Goal: Task Accomplishment & Management: Manage account settings

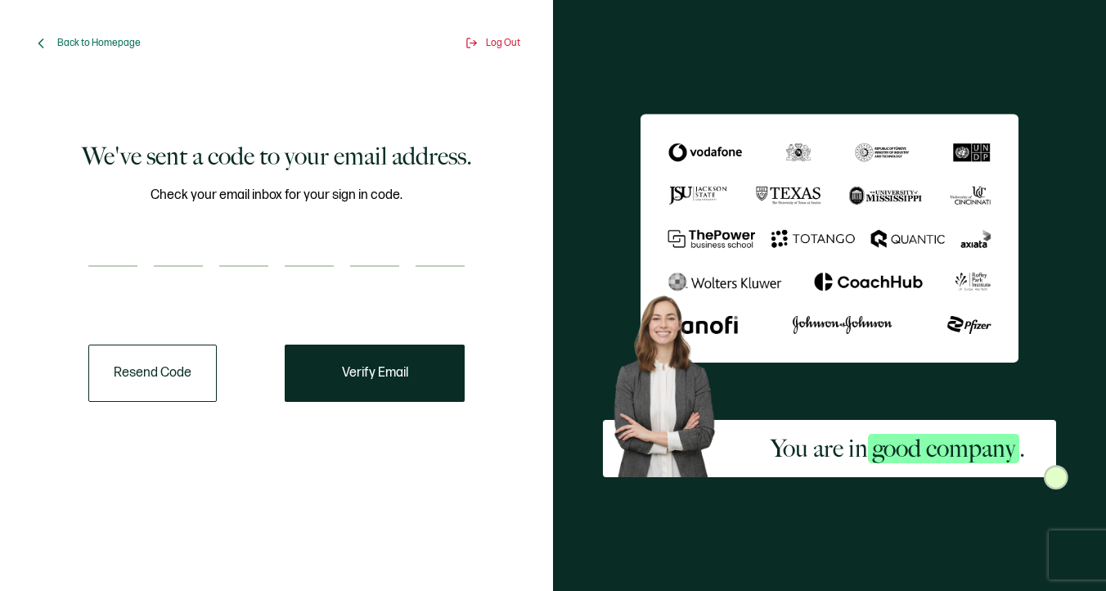
click at [109, 379] on button "Resend Code" at bounding box center [152, 372] width 128 height 57
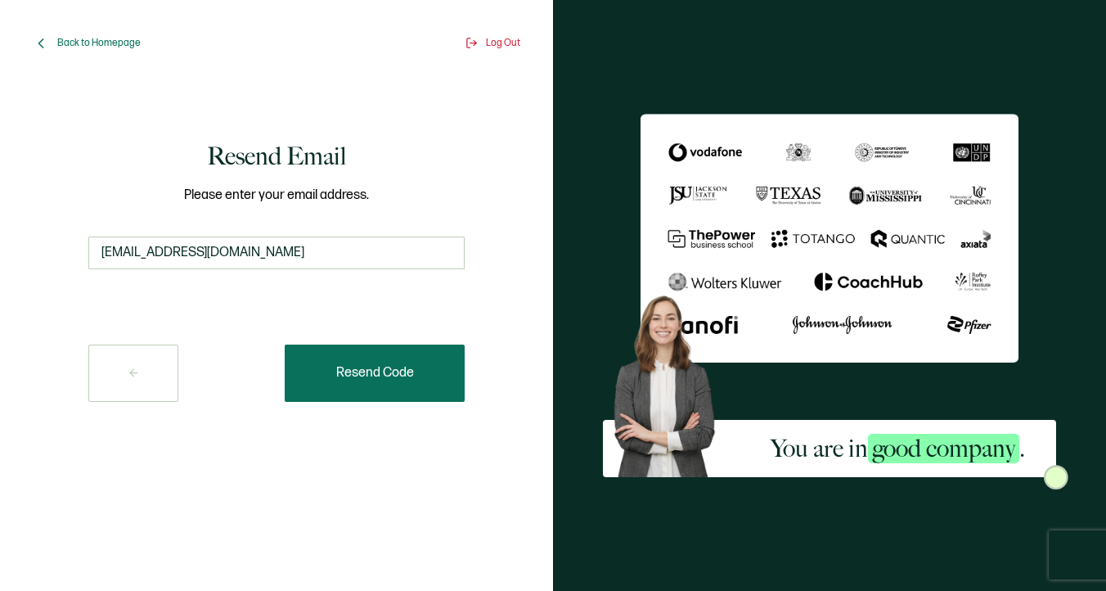
click at [384, 398] on button "Resend Code" at bounding box center [375, 372] width 180 height 57
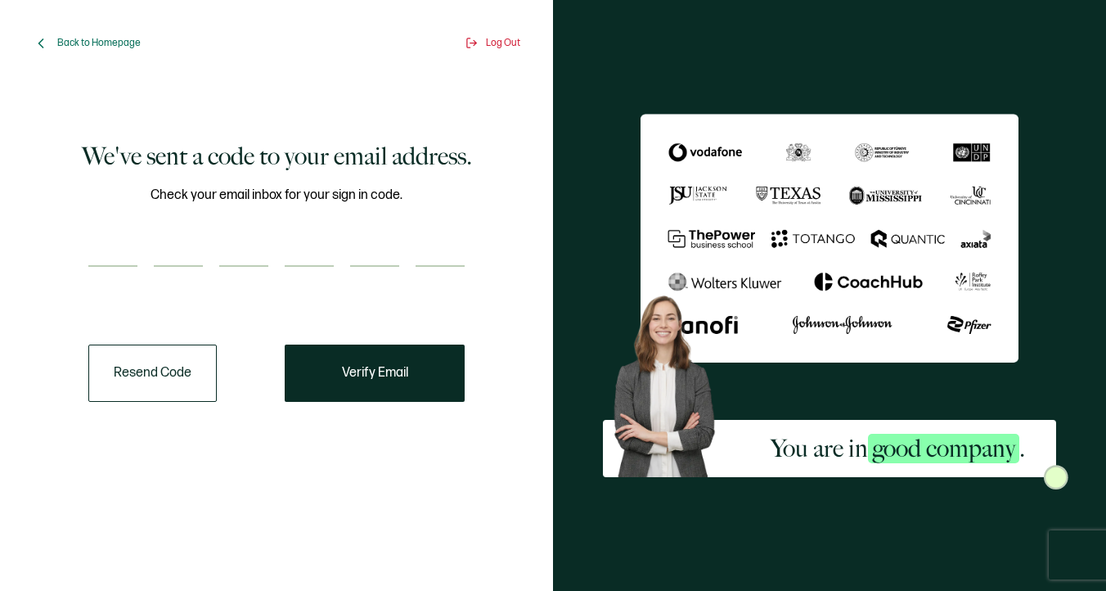
click at [107, 253] on input "number" at bounding box center [112, 250] width 49 height 33
paste input "7"
type input "7"
type input "8"
type input "7"
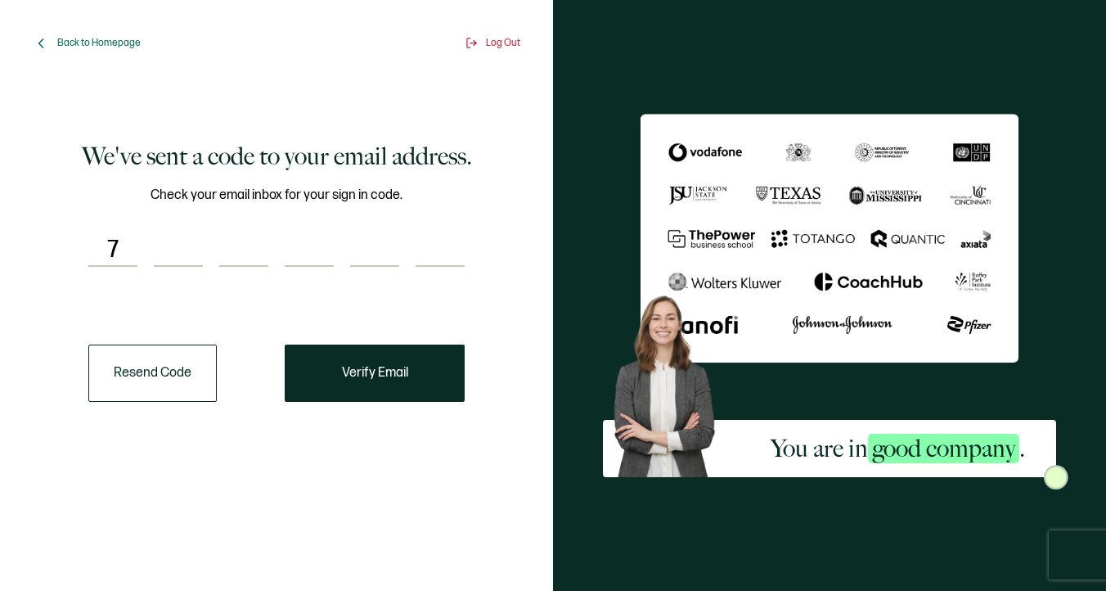
type input "6"
type input "4"
type input "3"
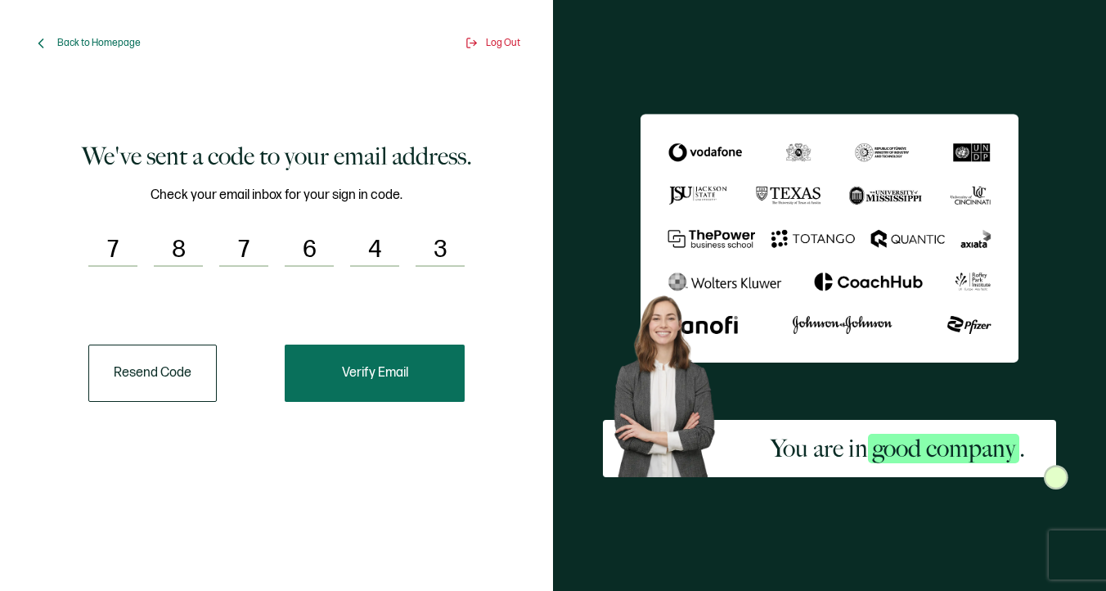
click at [361, 372] on span "Verify Email" at bounding box center [375, 372] width 66 height 13
